Goal: Information Seeking & Learning: Learn about a topic

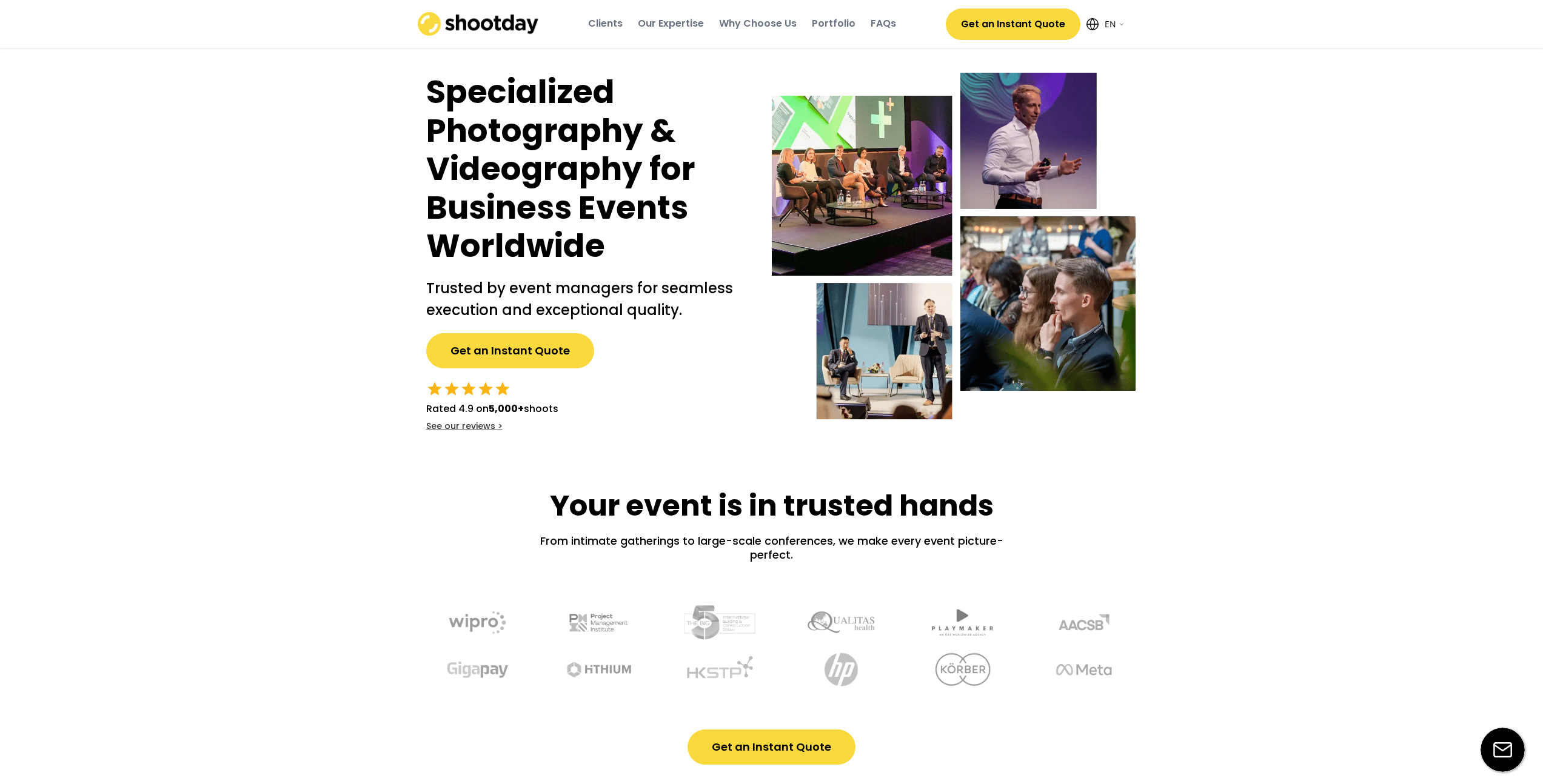
select select ""en""
click at [464, 153] on h1 "Specialized Photography & Videography for Business Events Worldwide" at bounding box center [587, 169] width 322 height 193
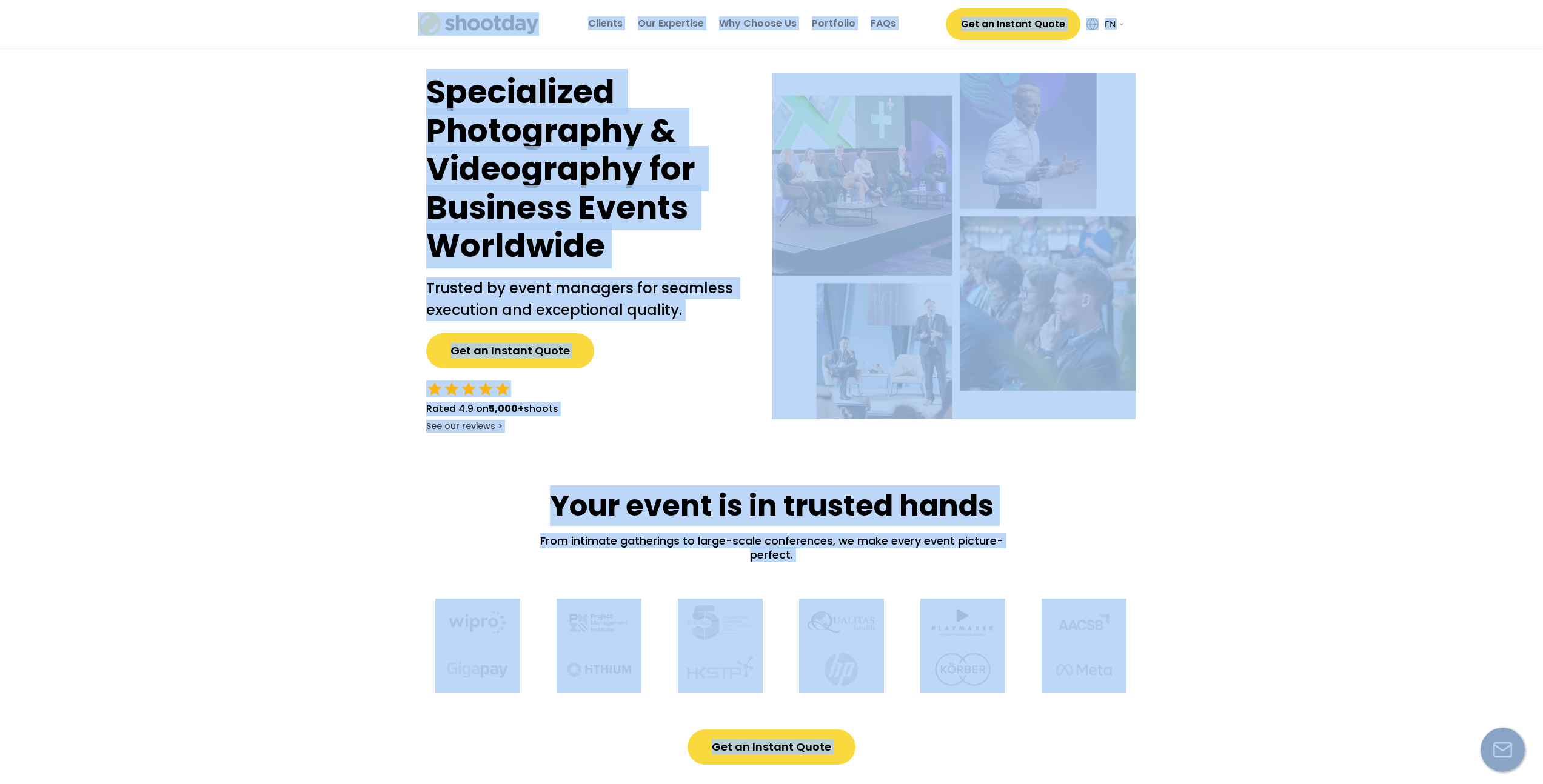
copy body "Specialized Photography & Videography for Business Events Worldwide Trusted by …"
click at [442, 236] on h1 "Specialized Photography & Videography for Business Events Worldwide" at bounding box center [587, 169] width 322 height 193
